Goal: Transaction & Acquisition: Subscribe to service/newsletter

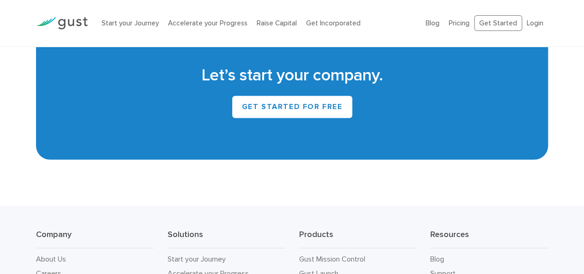
scroll to position [4211, 0]
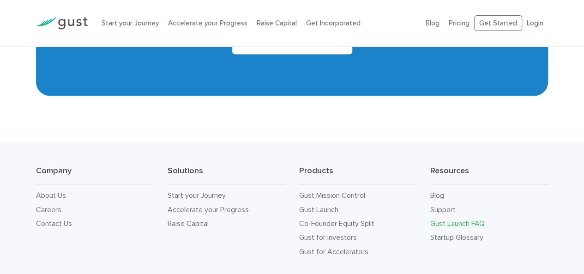
click at [470, 219] on link "Gust Launch FAQ" at bounding box center [458, 223] width 55 height 9
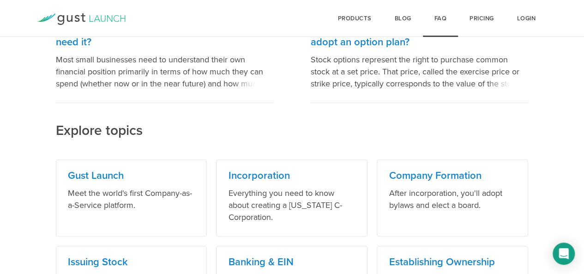
scroll to position [330, 0]
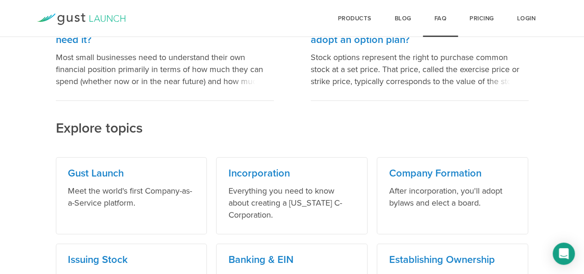
click at [574, 146] on html "Login Pricing FAQ Blog products Start Logo START Best for founders who want to …" at bounding box center [292, 155] width 584 height 970
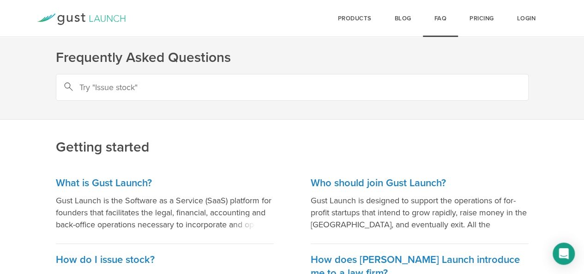
scroll to position [0, 0]
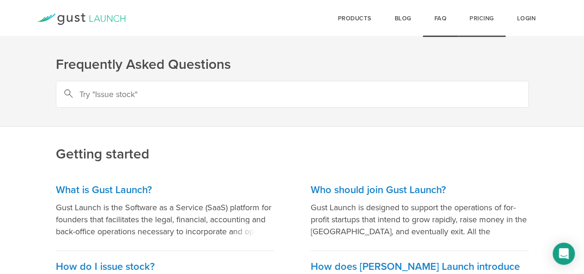
click at [473, 14] on link "Pricing" at bounding box center [482, 18] width 48 height 37
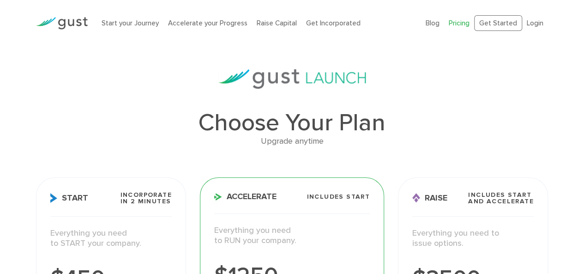
click at [79, 20] on img at bounding box center [62, 23] width 52 height 12
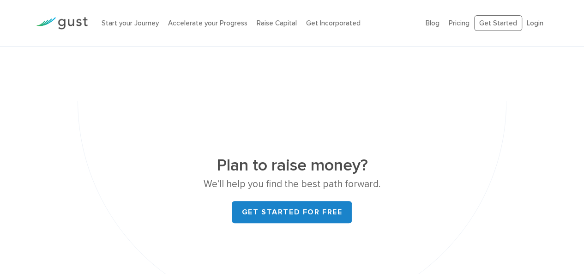
scroll to position [3643, 0]
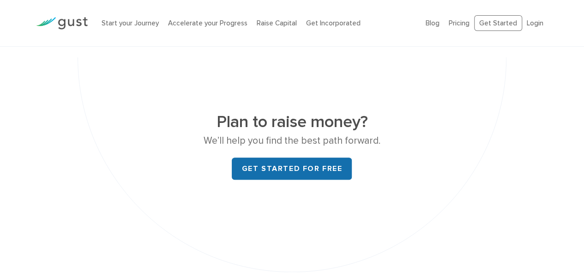
click at [311, 158] on link "Get started for free" at bounding box center [292, 169] width 120 height 22
